Goal: Answer question/provide support: Ask a question

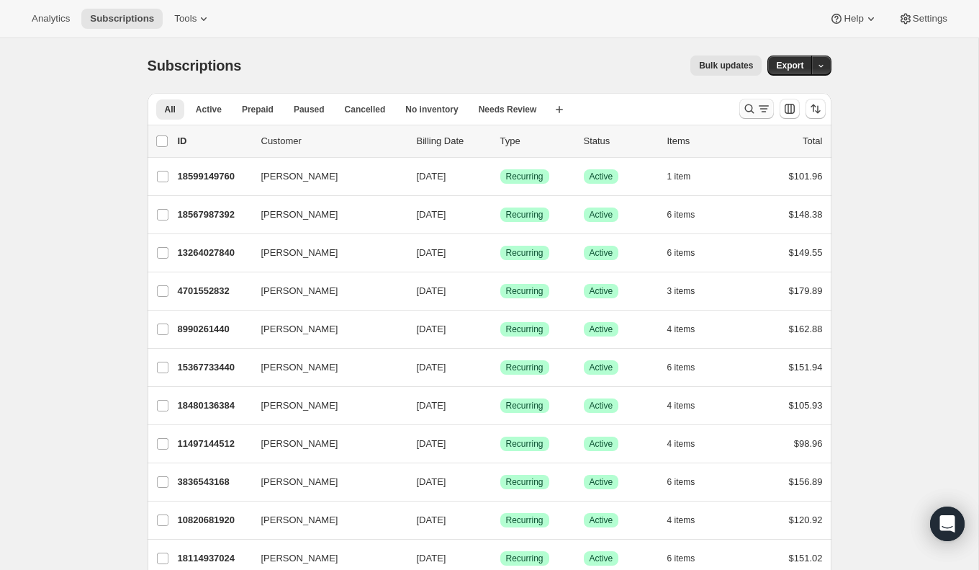
click at [752, 104] on icon "Search and filter results" at bounding box center [750, 109] width 14 height 14
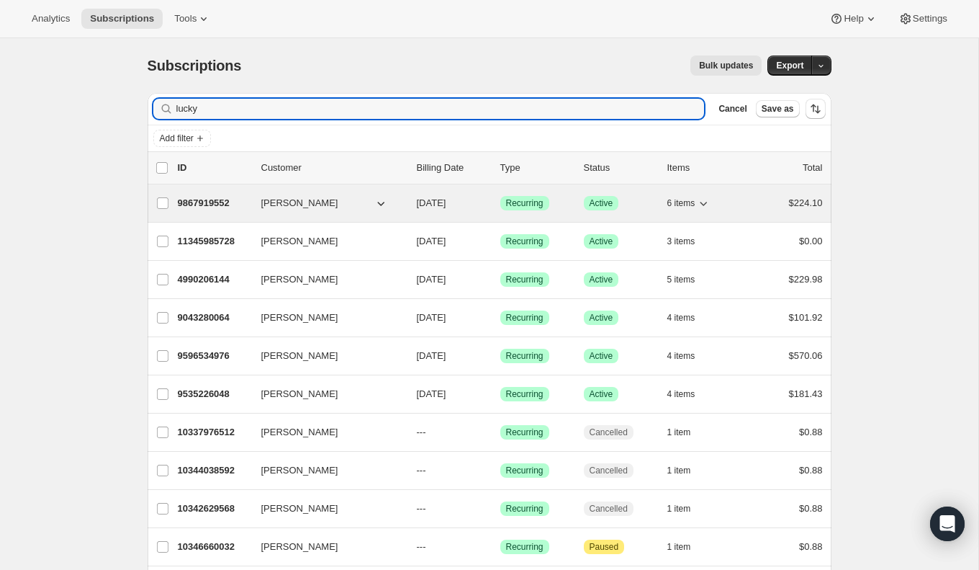
type input "lucky"
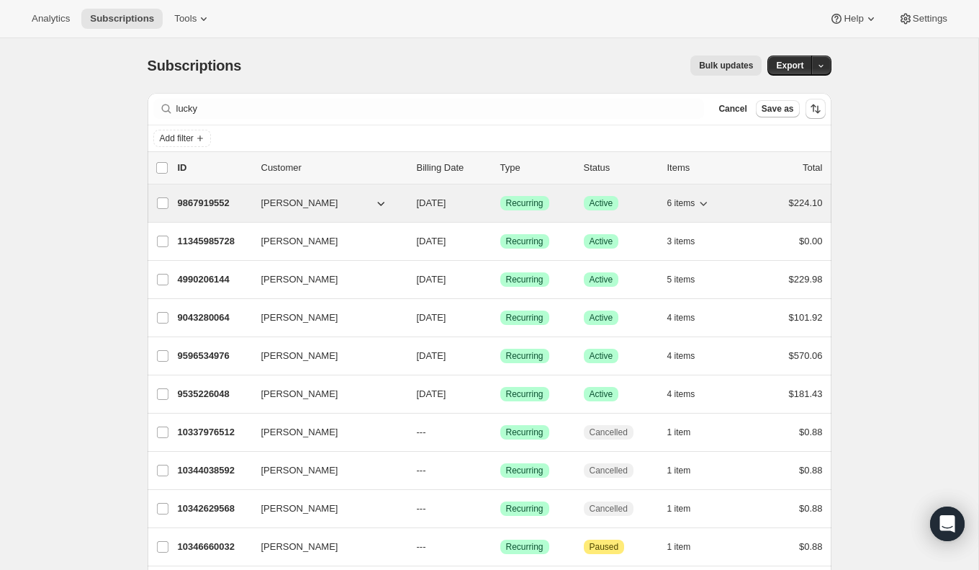
click at [210, 207] on p "9867919552" at bounding box center [214, 203] width 72 height 14
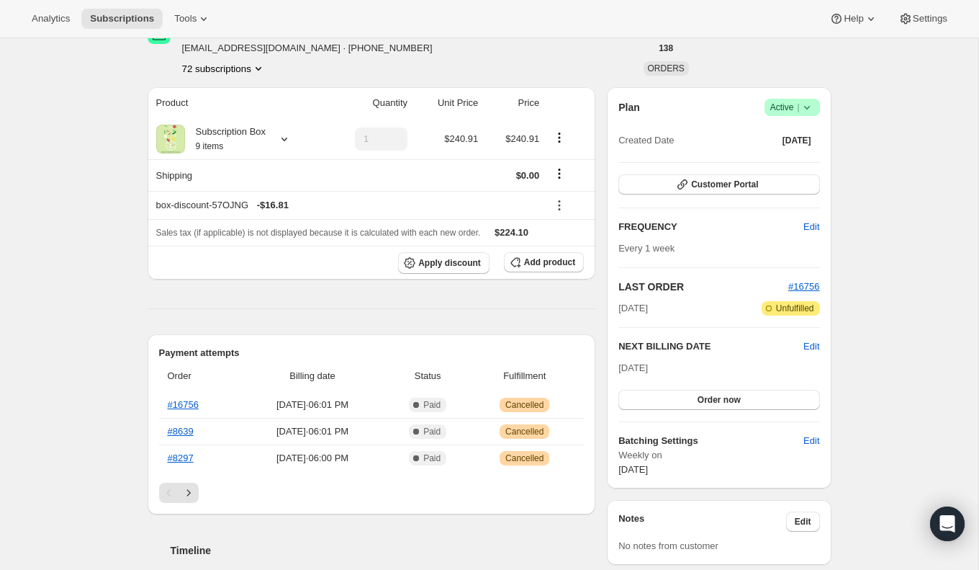
scroll to position [36, 0]
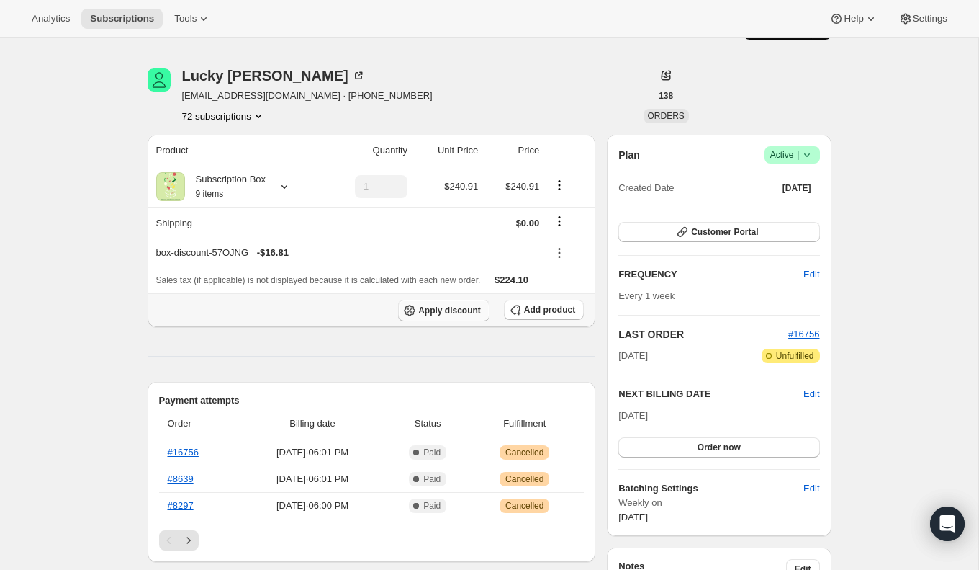
click at [470, 310] on span "Apply discount" at bounding box center [449, 311] width 63 height 12
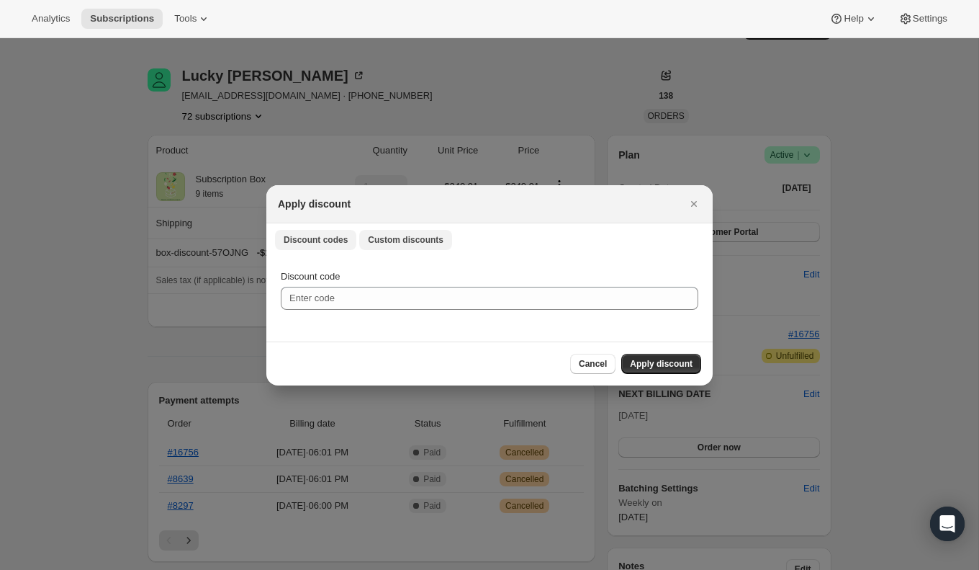
click at [445, 236] on button "Custom discounts" at bounding box center [405, 240] width 93 height 20
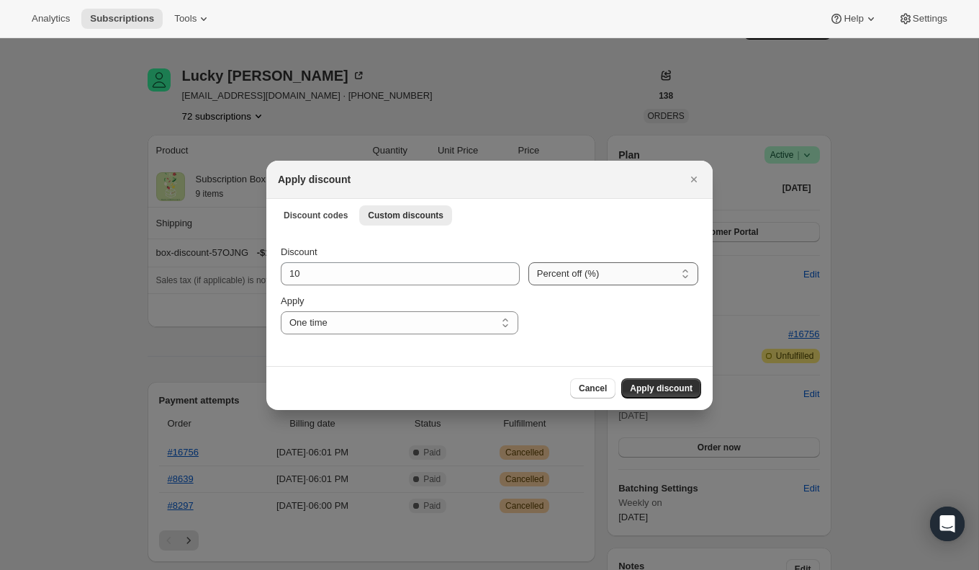
click at [601, 279] on select "Percent off (%) Amount off ($)" at bounding box center [614, 273] width 170 height 23
select select "fixed"
click at [529, 262] on select "Percent off (%) Amount off ($)" at bounding box center [614, 273] width 170 height 23
click at [457, 331] on select "One time Specify instances... Indefinitely" at bounding box center [400, 322] width 238 height 23
select select "specific"
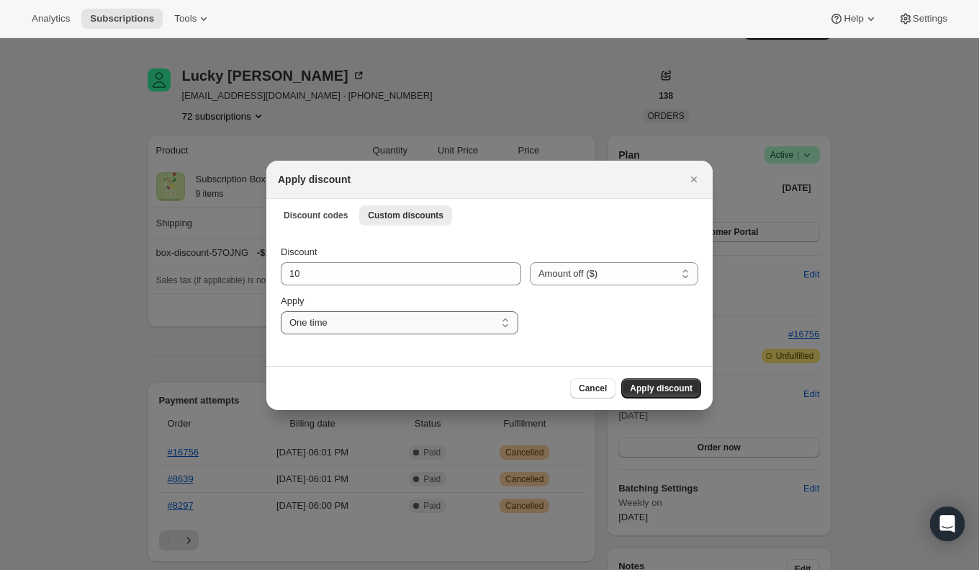
click at [281, 311] on select "One time Specify instances... Indefinitely" at bounding box center [400, 322] width 238 height 23
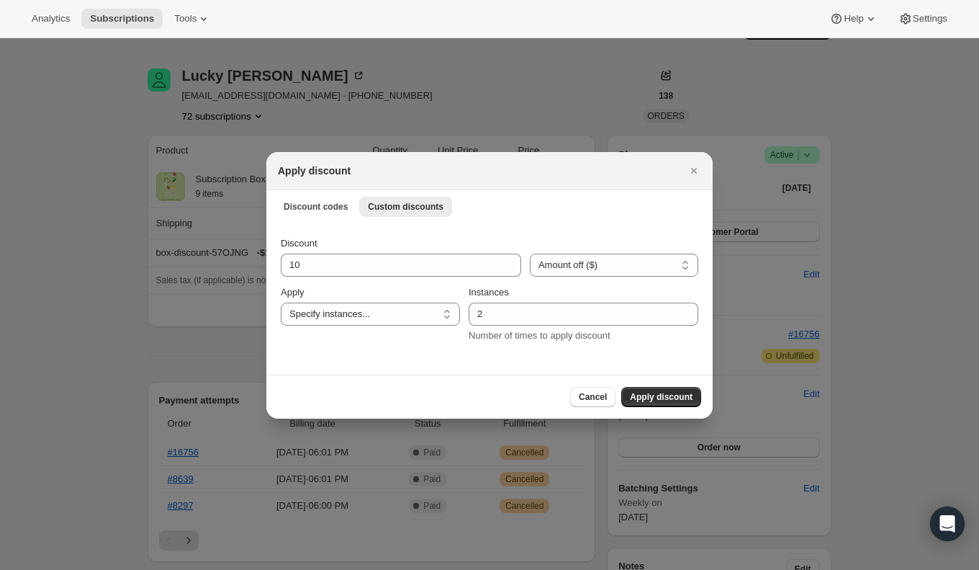
click at [579, 380] on div "Cancel Apply discount" at bounding box center [489, 397] width 447 height 44
click at [589, 388] on button "Cancel" at bounding box center [592, 397] width 45 height 20
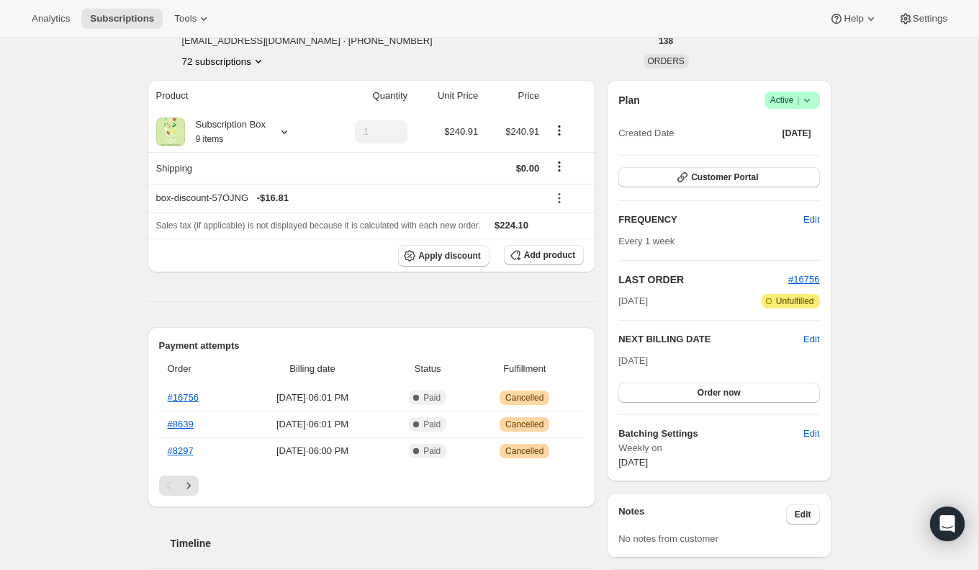
scroll to position [0, 0]
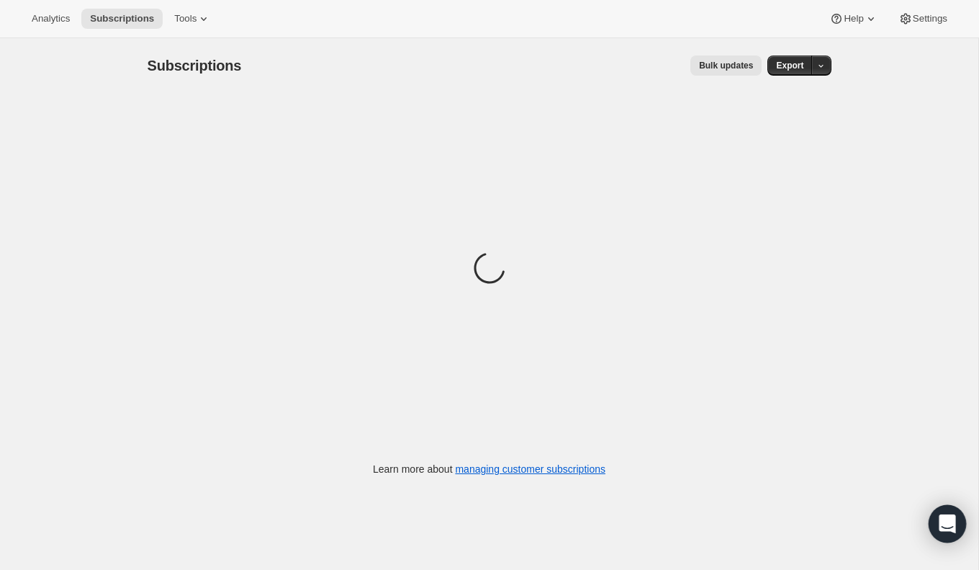
click at [956, 527] on icon "Open Intercom Messenger" at bounding box center [947, 523] width 17 height 19
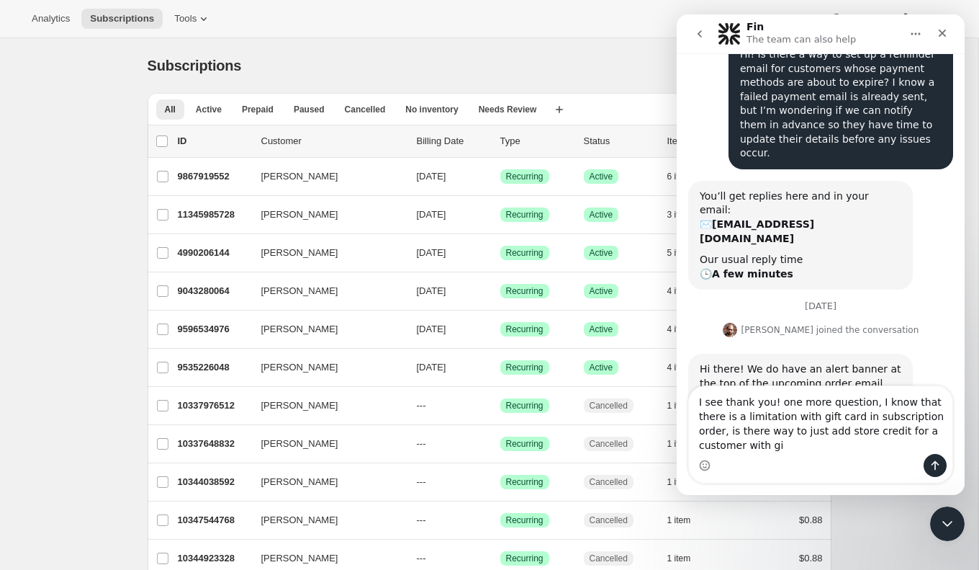
scroll to position [122, 0]
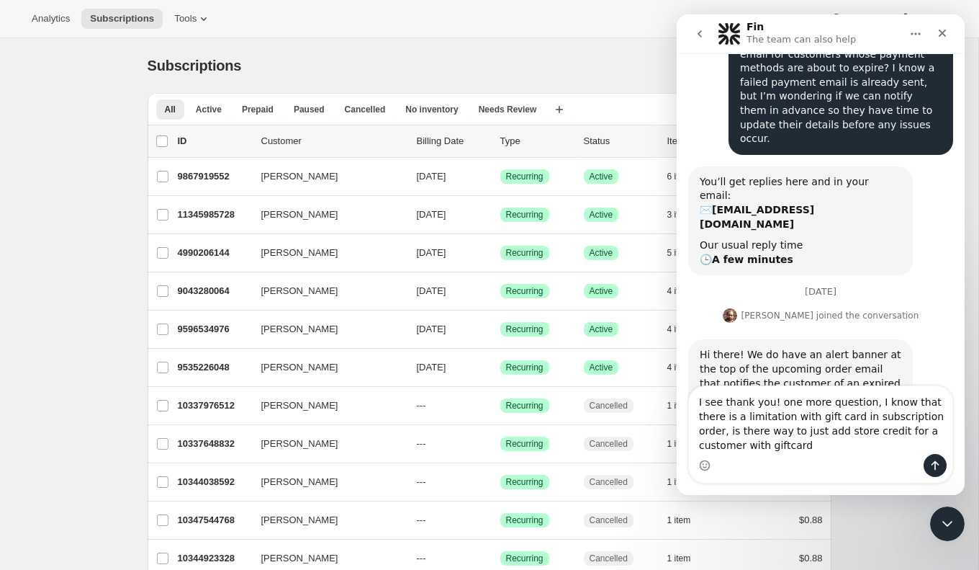
type textarea "I see thank you! one more question, I know that there is a limitation with gift…"
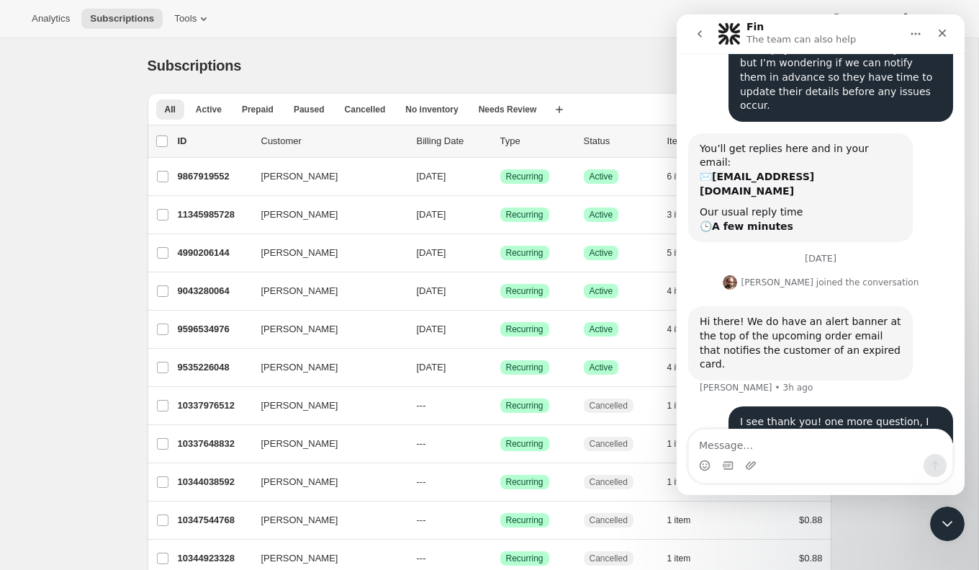
scroll to position [164, 0]
